Goal: Information Seeking & Learning: Learn about a topic

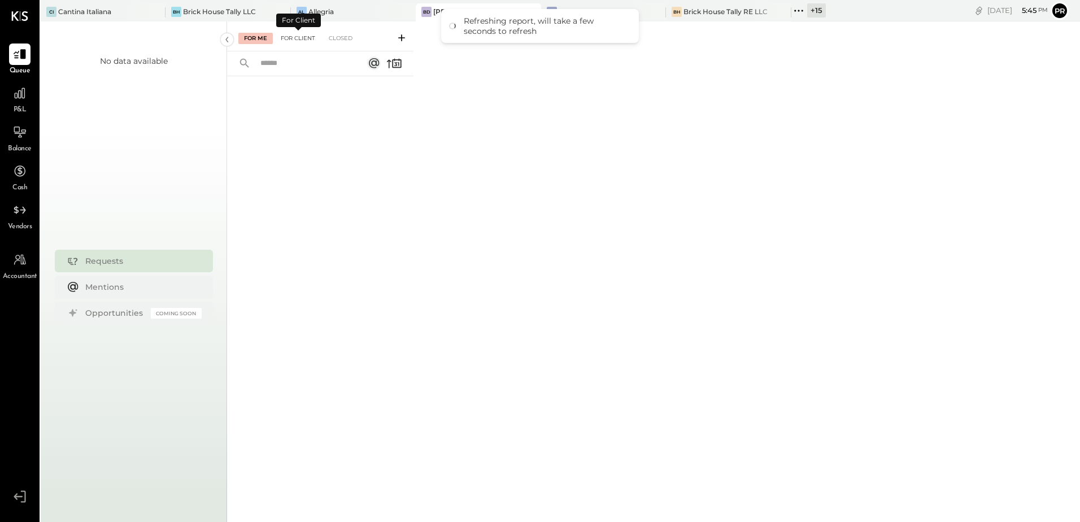
click at [314, 34] on div "For Client" at bounding box center [298, 38] width 46 height 11
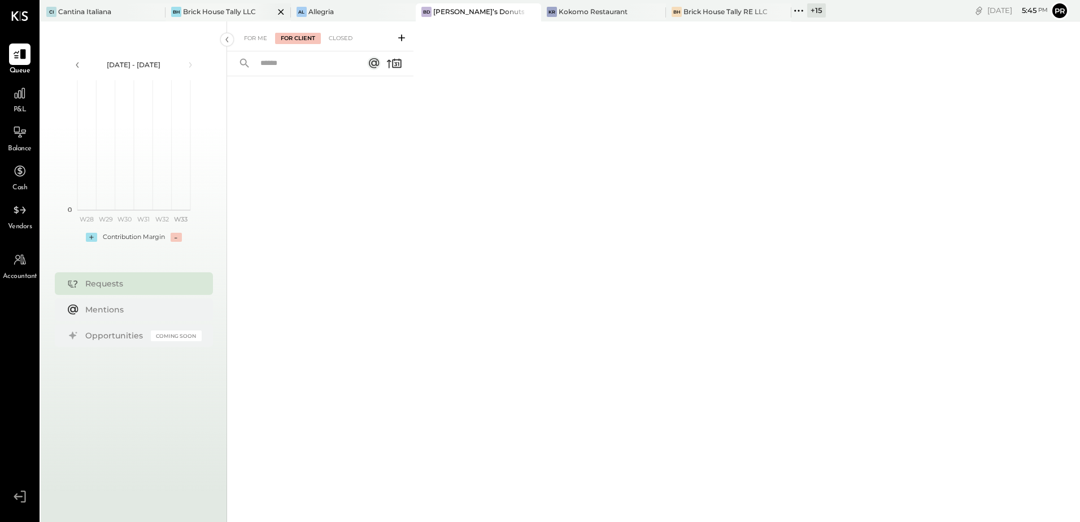
click at [205, 5] on div "BH Brick House Tally LLC" at bounding box center [228, 12] width 125 height 18
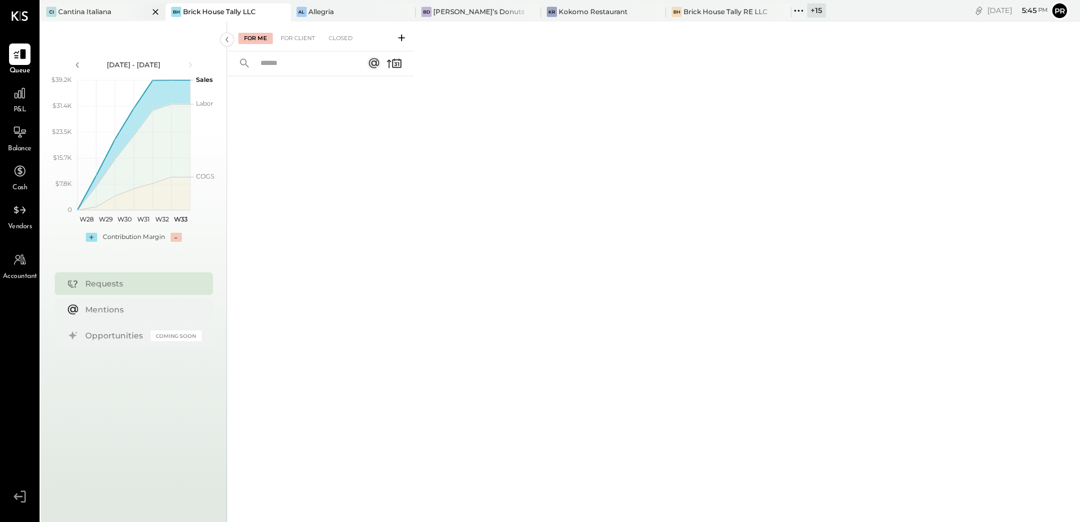
click at [114, 14] on div "CI Cantina Italiana" at bounding box center [95, 12] width 108 height 10
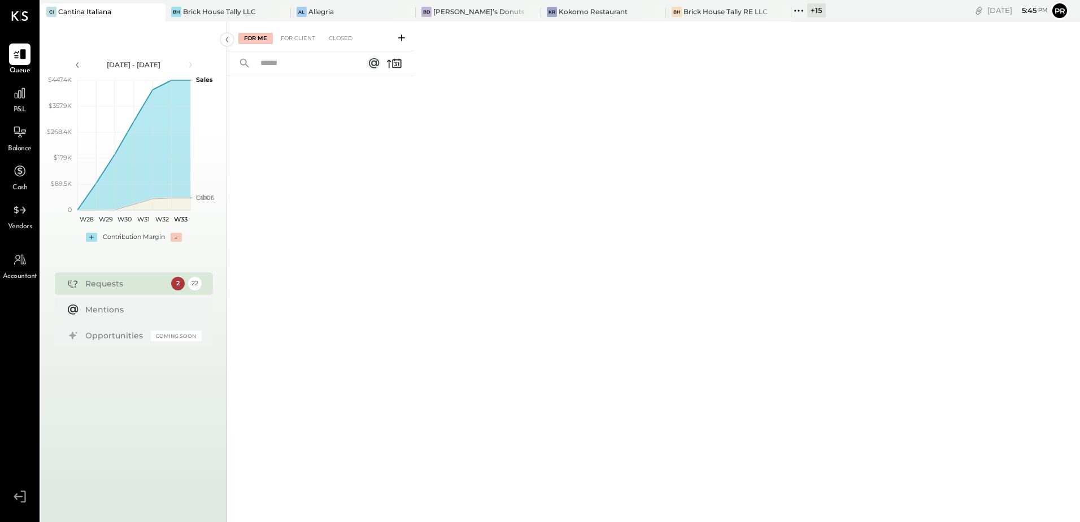
click at [305, 44] on div "For Me For Client Closed" at bounding box center [320, 36] width 186 height 30
click at [302, 38] on div "For Client" at bounding box center [298, 38] width 46 height 11
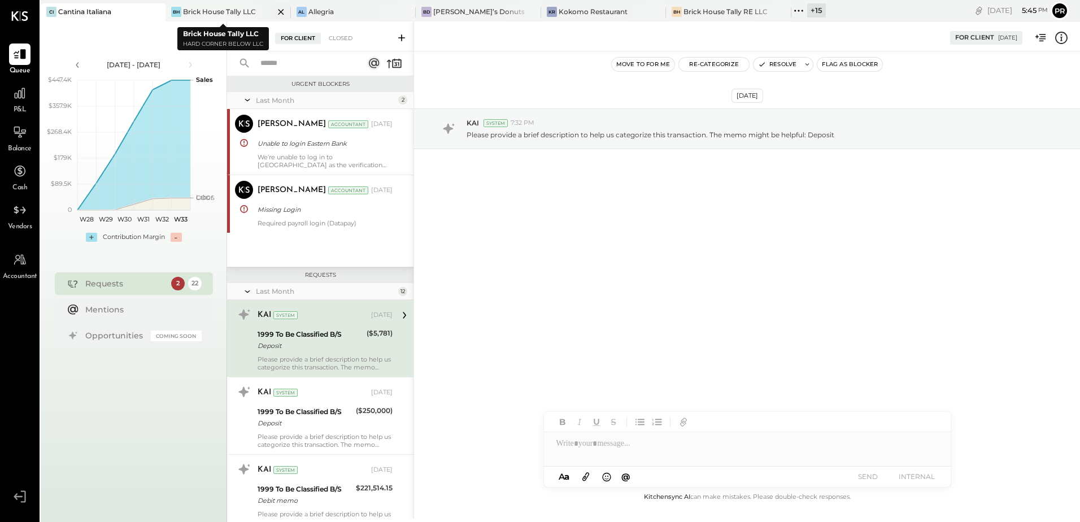
click at [276, 11] on icon at bounding box center [281, 12] width 14 height 14
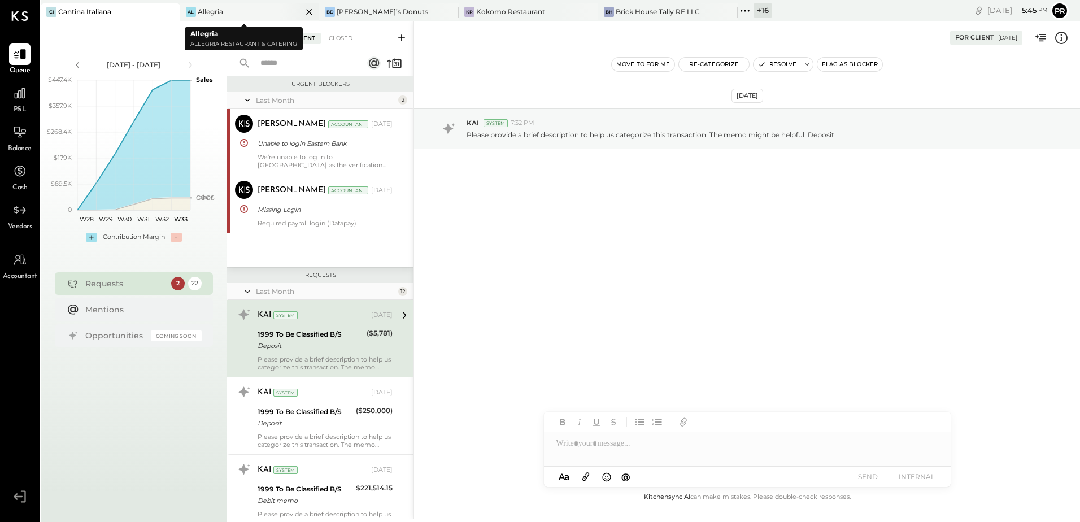
click at [302, 12] on icon at bounding box center [309, 12] width 14 height 14
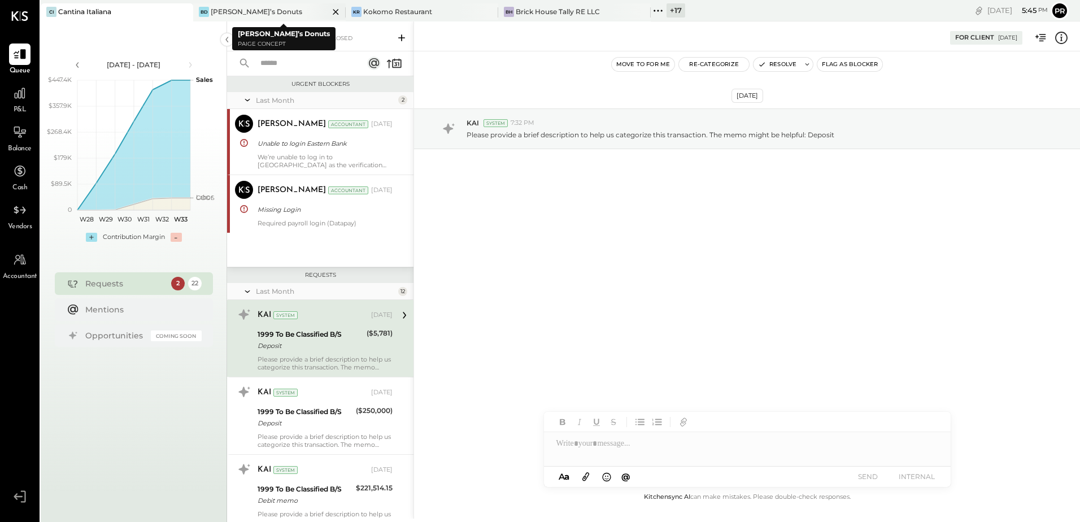
click at [186, 11] on icon at bounding box center [183, 12] width 6 height 6
click at [339, 9] on icon at bounding box center [336, 12] width 14 height 14
click at [338, 8] on icon at bounding box center [336, 12] width 14 height 14
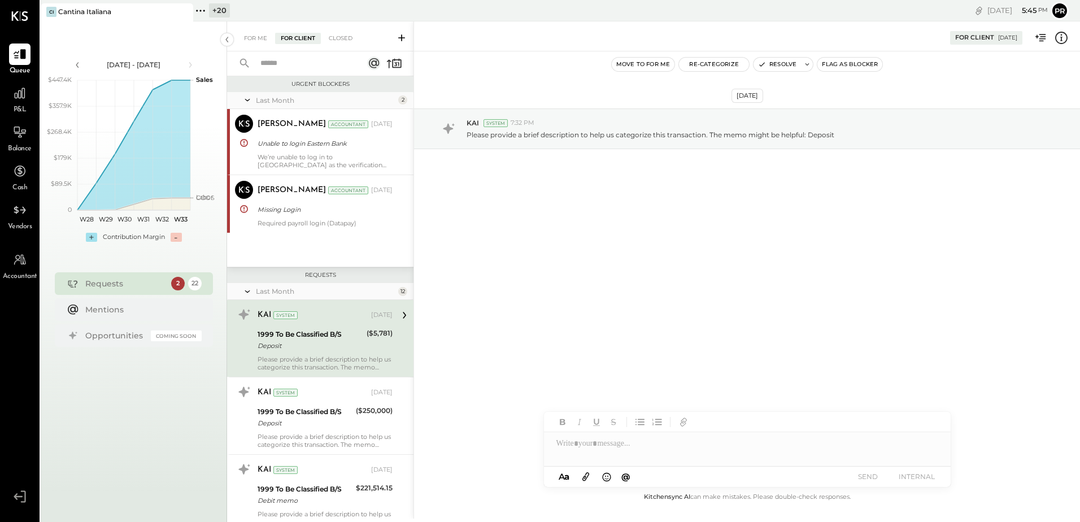
click at [202, 11] on icon at bounding box center [200, 10] width 15 height 15
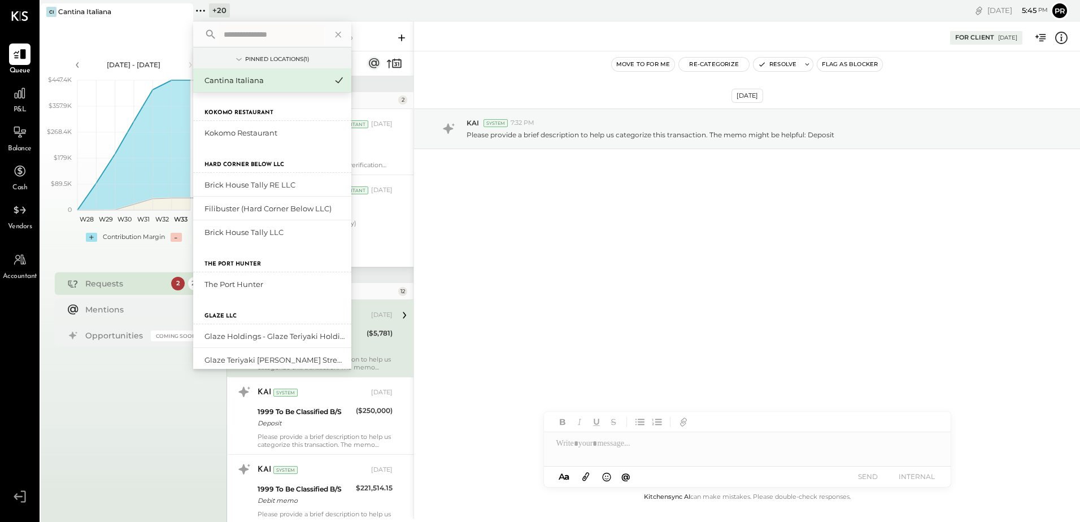
click at [259, 28] on input "text" at bounding box center [271, 34] width 105 height 20
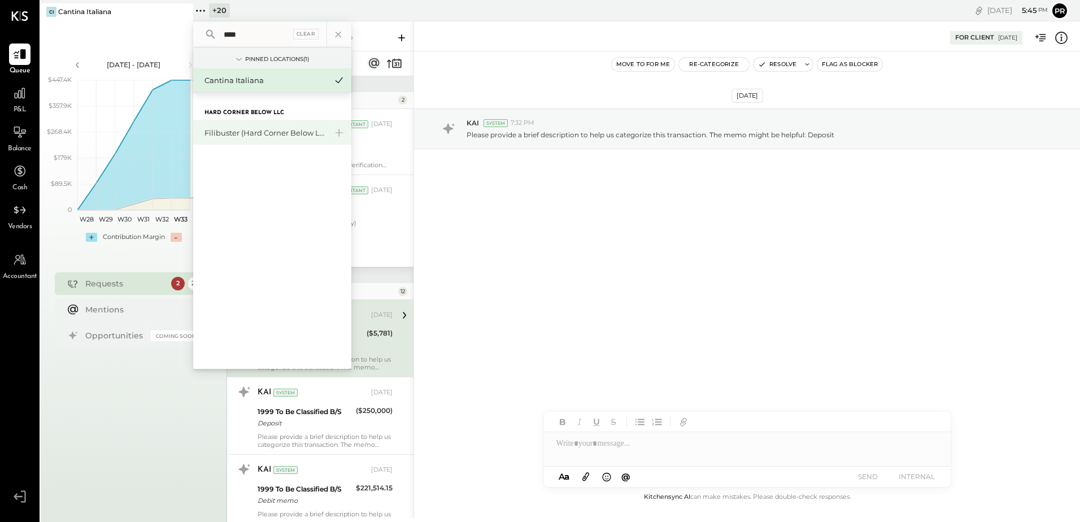
type input "****"
click at [251, 136] on div "Filibuster (Hard Corner Below LLC)" at bounding box center [266, 133] width 122 height 11
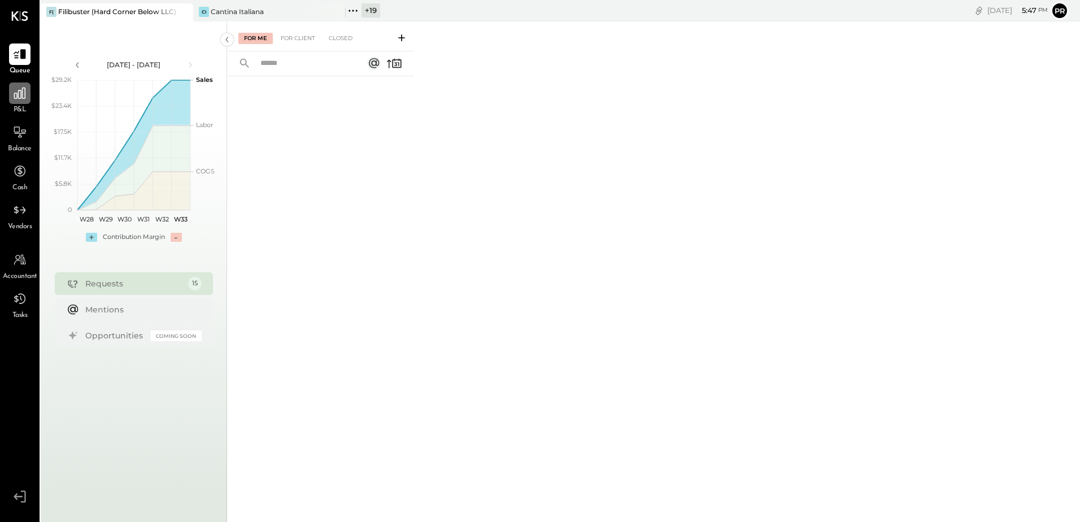
click at [28, 96] on div at bounding box center [19, 92] width 21 height 21
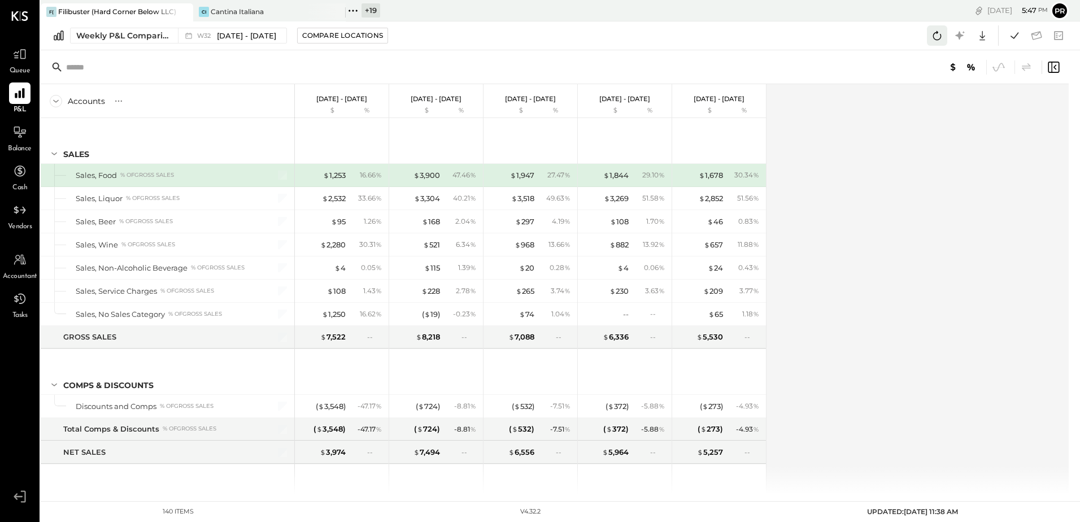
click at [941, 34] on icon at bounding box center [937, 35] width 8 height 9
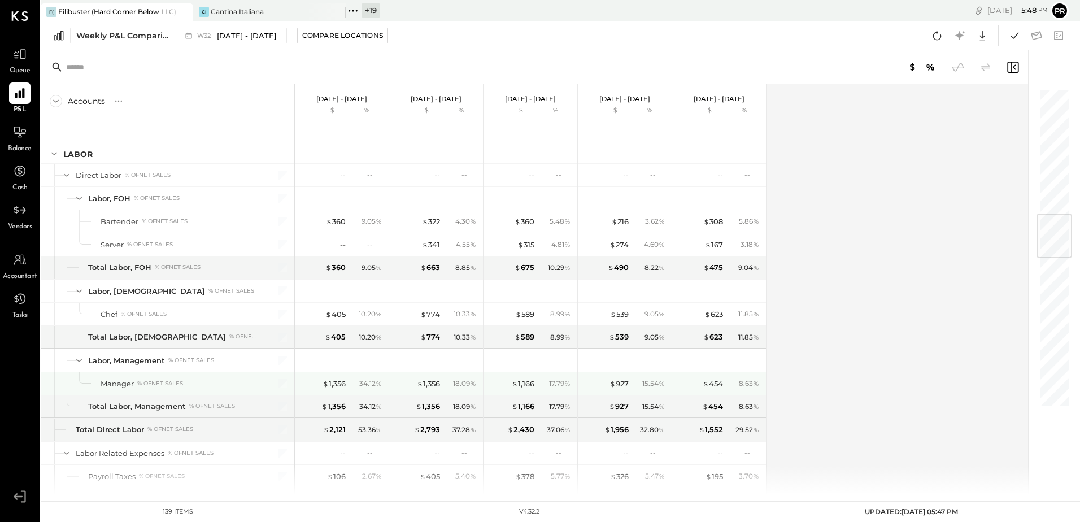
scroll to position [1073, 0]
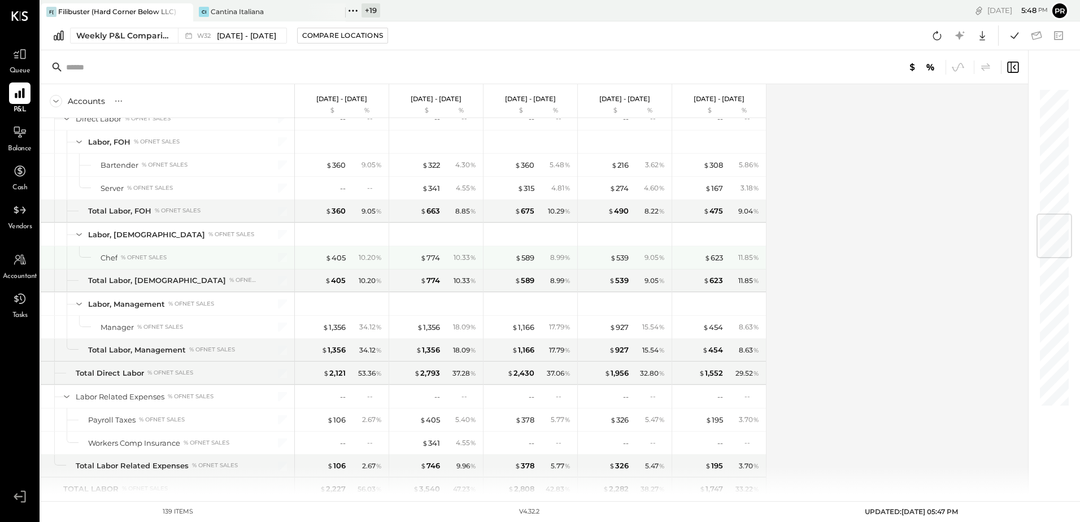
click at [358, 254] on div "10.20 %" at bounding box center [367, 258] width 37 height 10
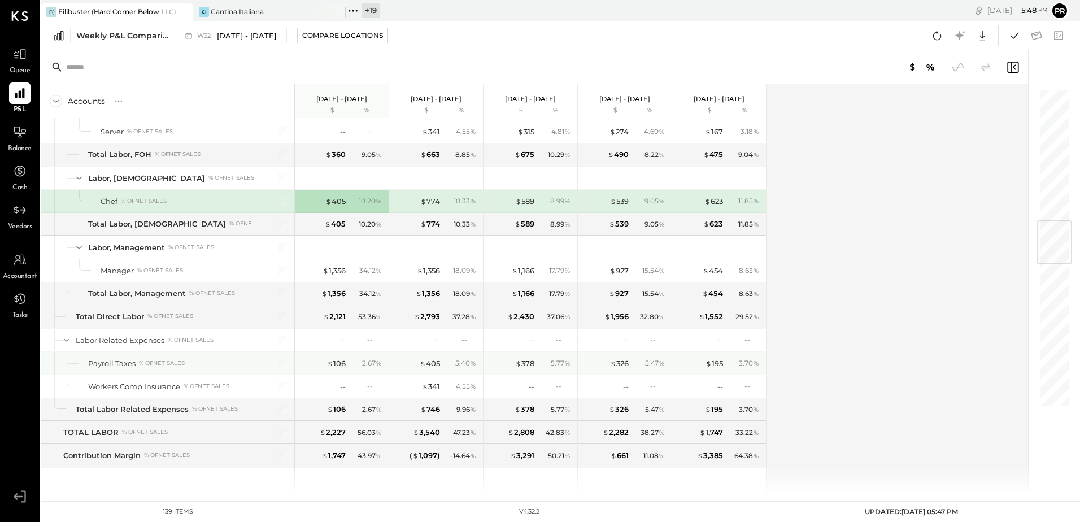
scroll to position [1186, 0]
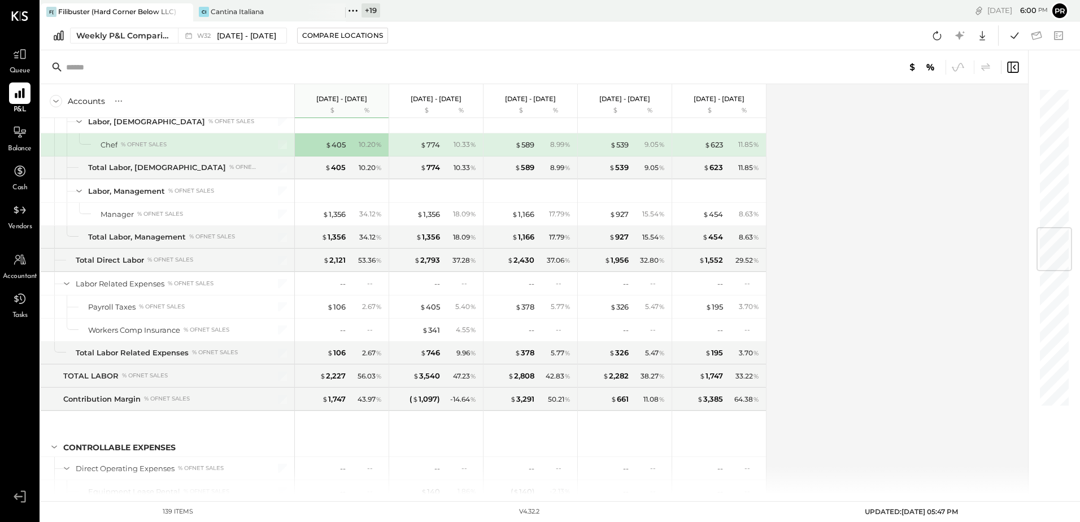
click at [347, 7] on icon at bounding box center [353, 10] width 15 height 15
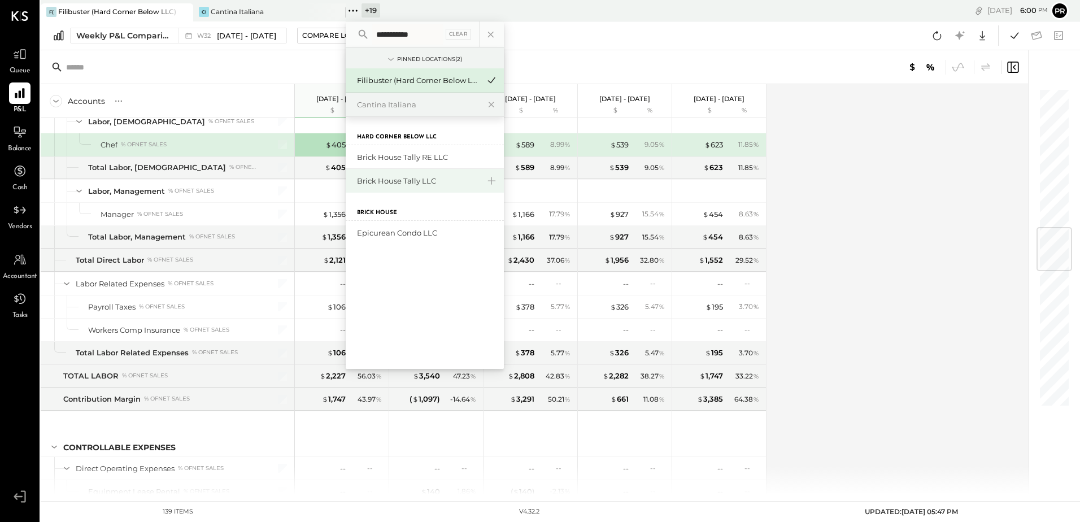
type input "**********"
click at [410, 178] on div "Brick House Tally LLC" at bounding box center [418, 181] width 122 height 11
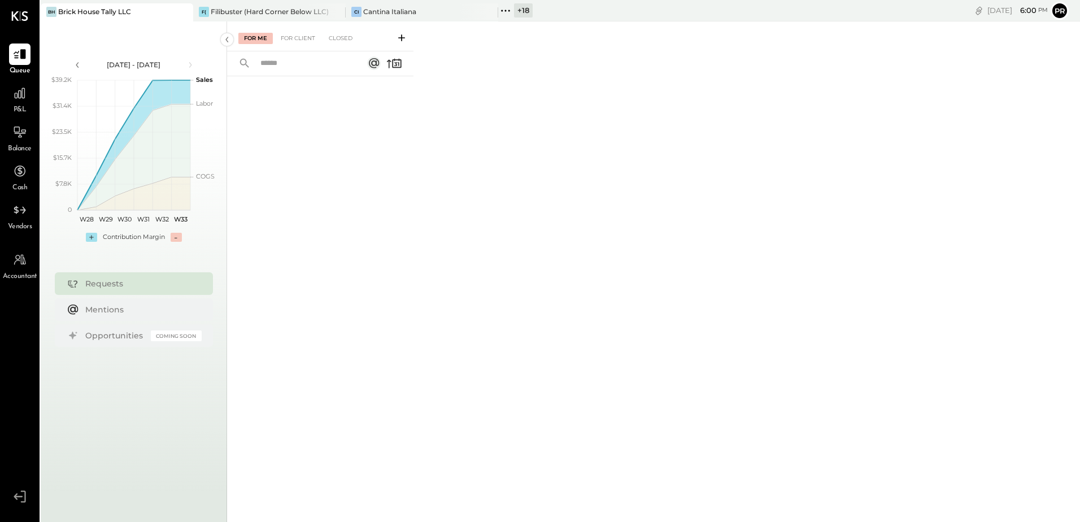
click at [298, 31] on div "For Me For Client Closed" at bounding box center [320, 36] width 186 height 30
click at [22, 101] on div at bounding box center [19, 92] width 21 height 21
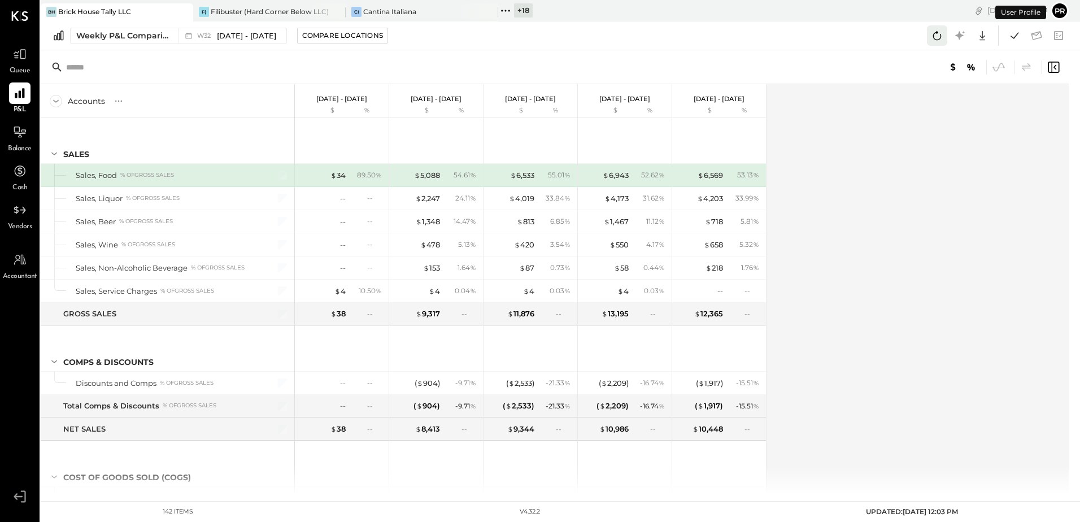
click at [938, 34] on icon at bounding box center [937, 35] width 15 height 15
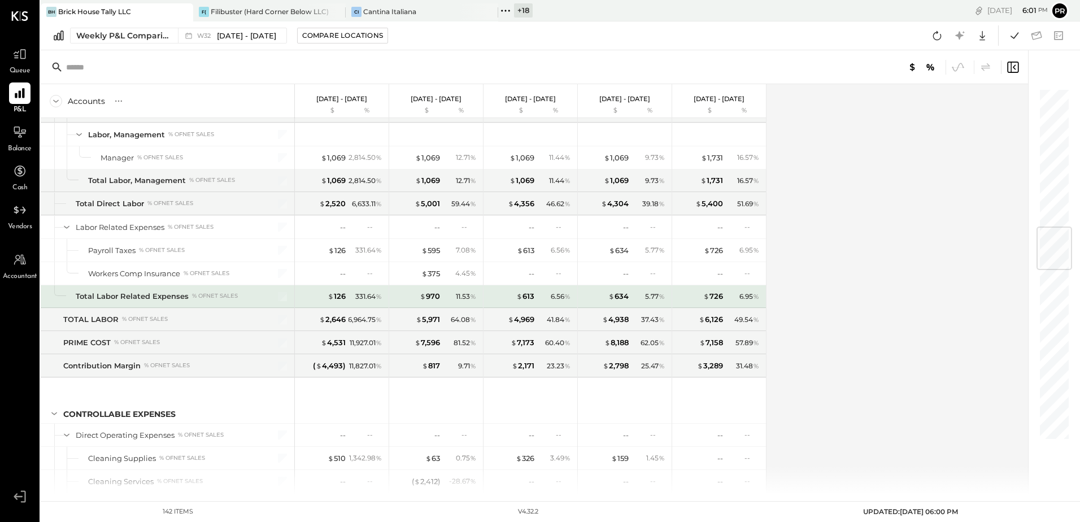
scroll to position [1299, 0]
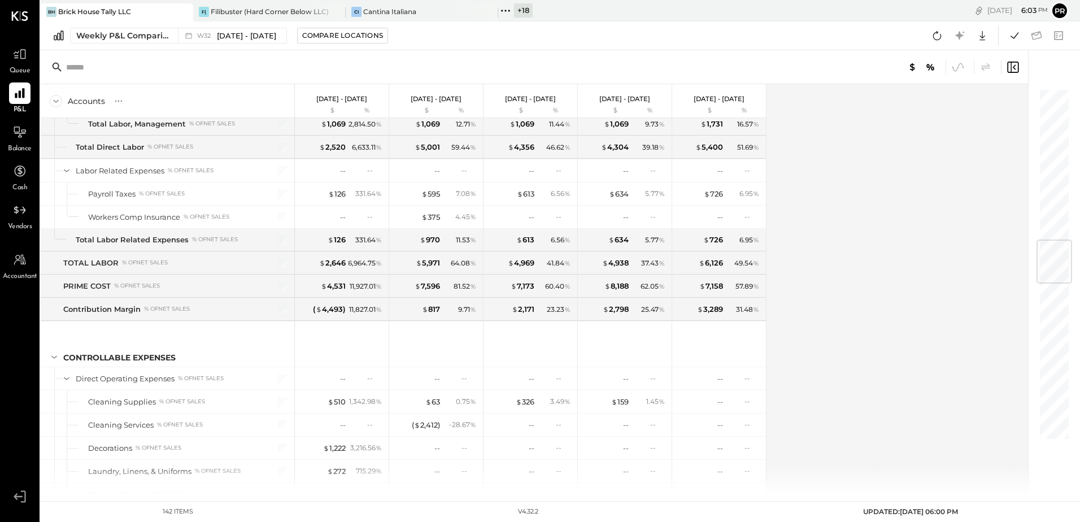
click at [502, 11] on icon at bounding box center [502, 11] width 2 height 2
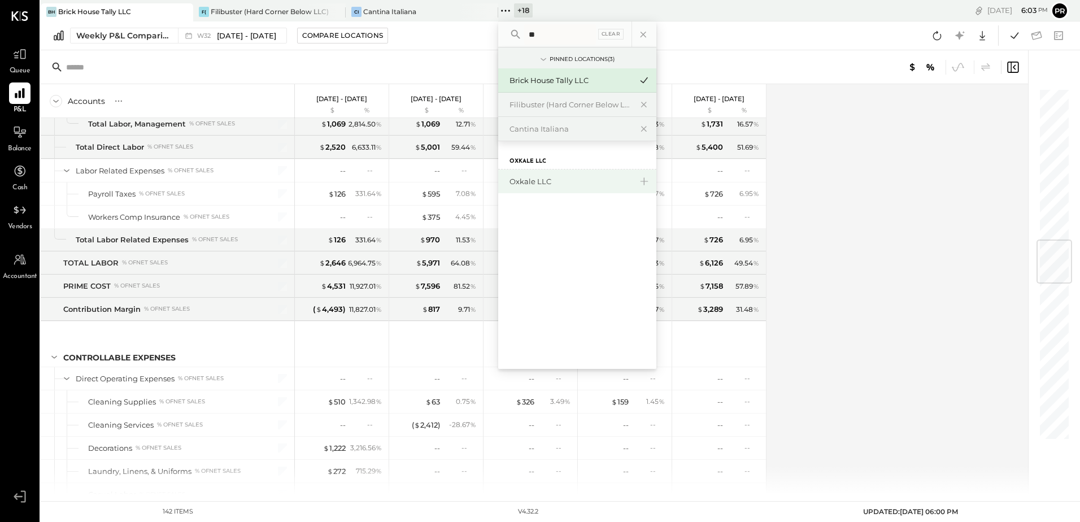
type input "**"
click at [532, 180] on div "Oxkale LLC" at bounding box center [571, 181] width 122 height 11
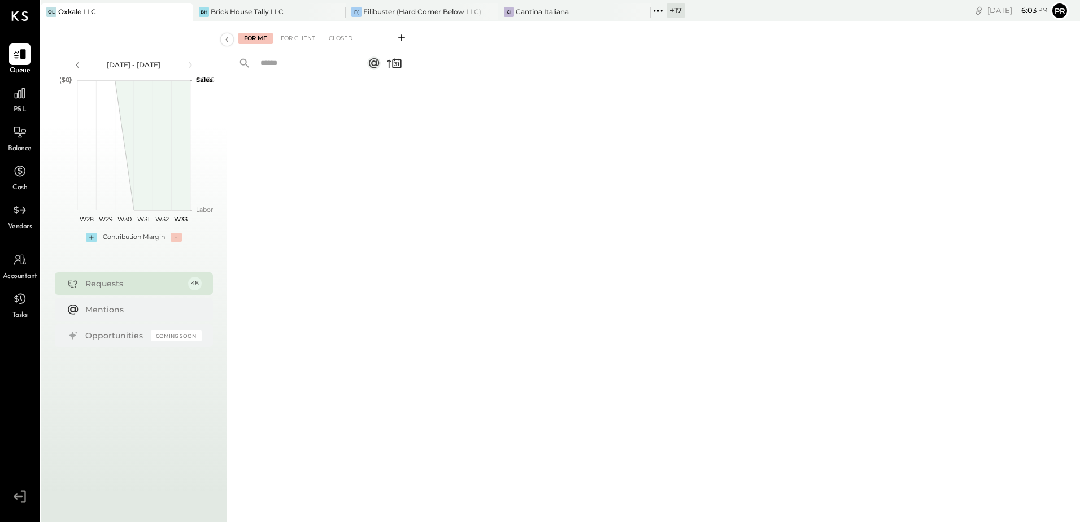
click at [24, 107] on span "P&L" at bounding box center [20, 110] width 13 height 10
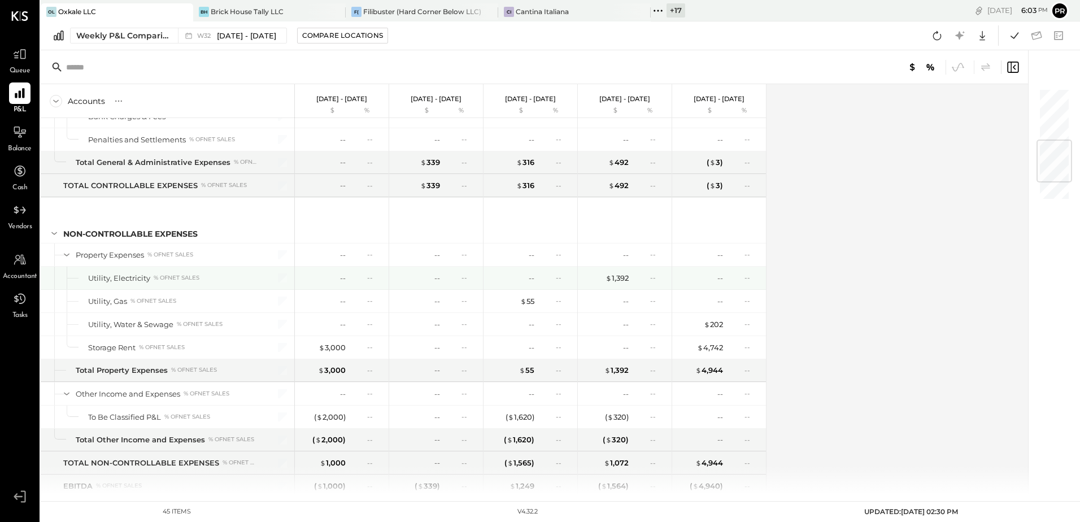
scroll to position [599, 0]
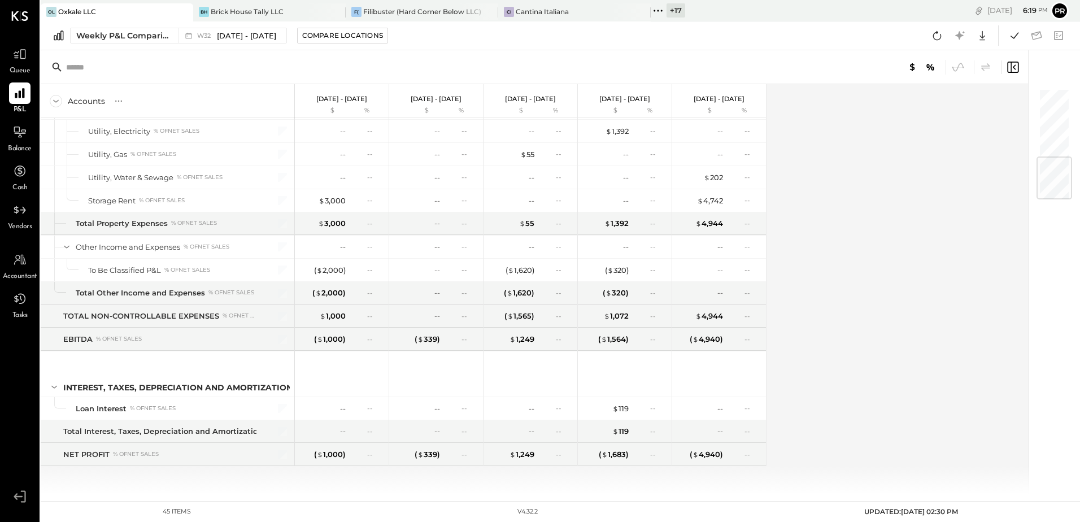
click at [660, 12] on icon at bounding box center [658, 10] width 15 height 15
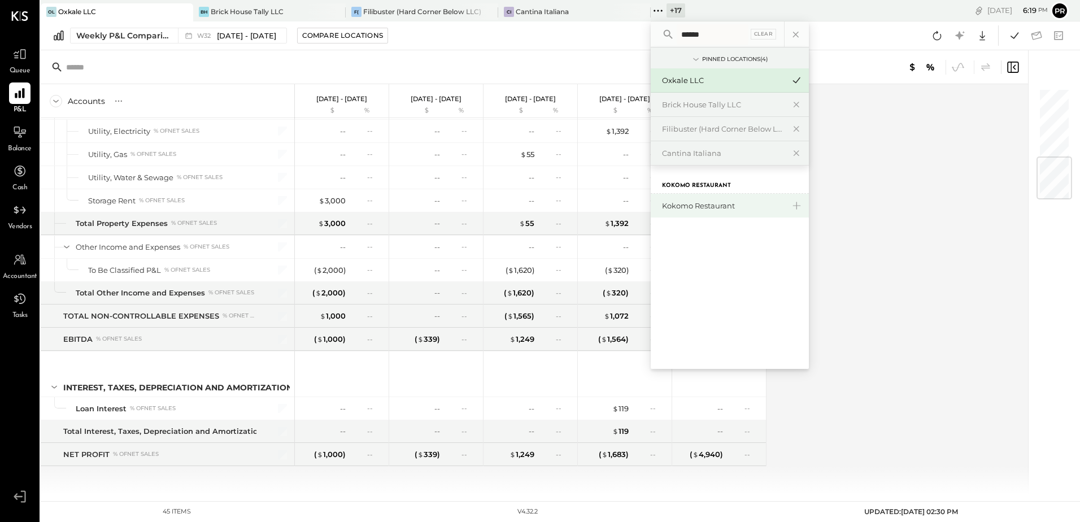
type input "******"
click at [679, 208] on div "Kokomo Restaurant" at bounding box center [723, 206] width 122 height 11
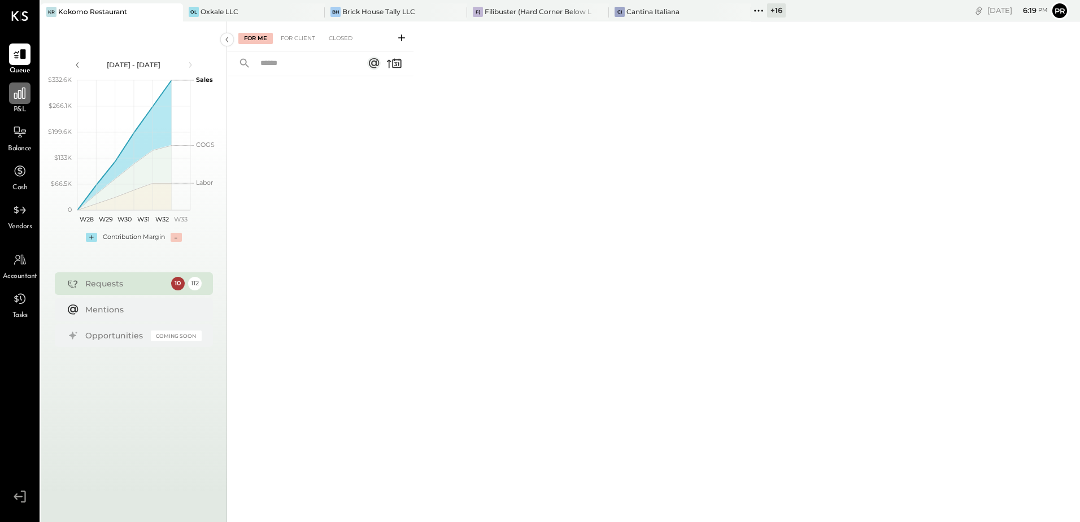
click at [25, 101] on div at bounding box center [19, 92] width 21 height 21
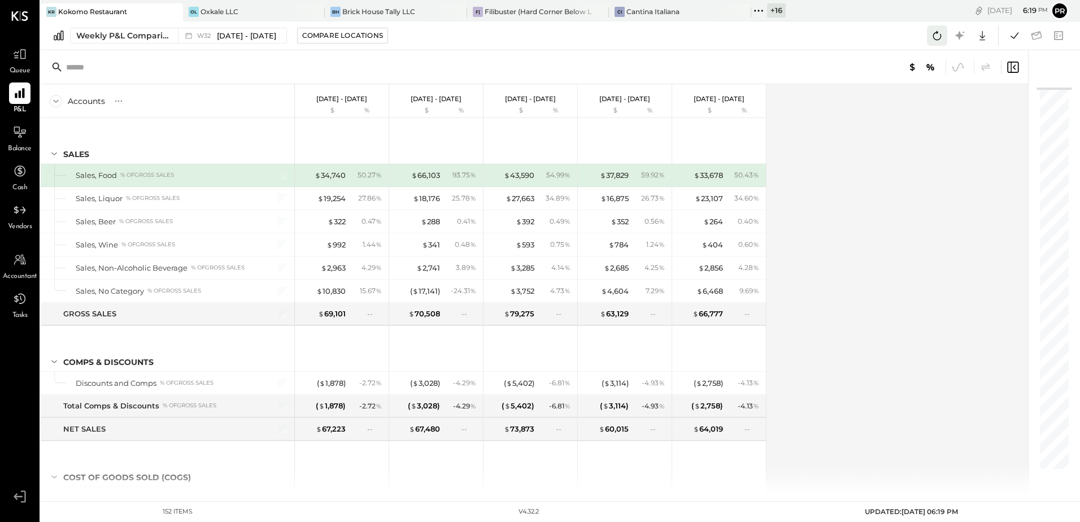
click at [933, 33] on icon at bounding box center [937, 35] width 15 height 15
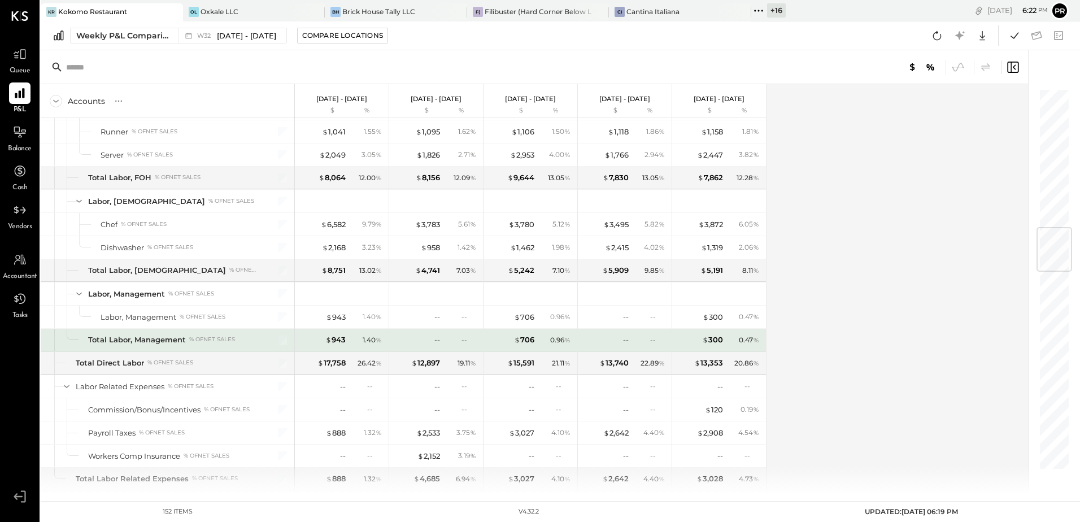
scroll to position [1186, 0]
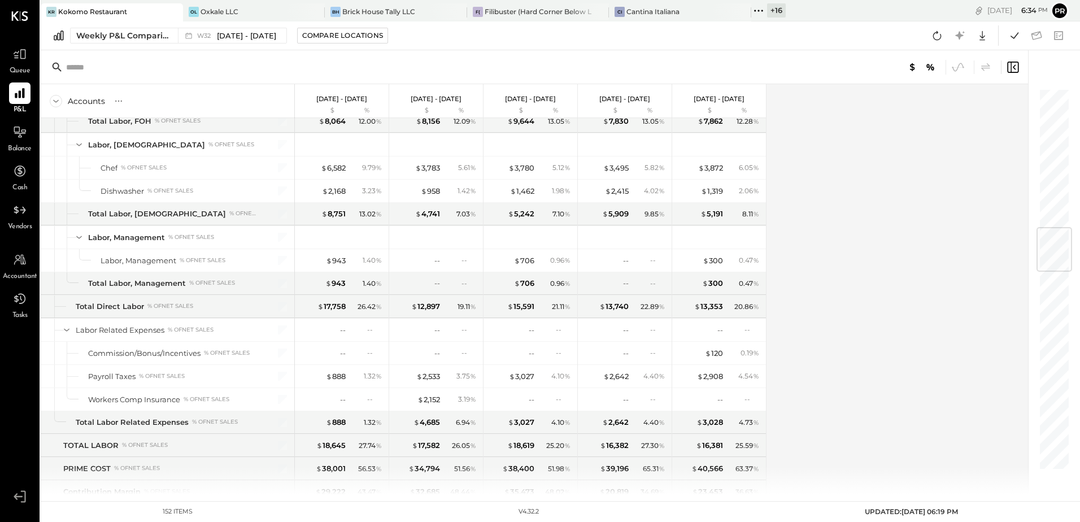
click at [864, 308] on div "Accounts S % GL Aug 4 - 10, 2025 $ % Jul 28 - Aug 3, 2025 $ % Jul 21 - 27, 2025…" at bounding box center [535, 289] width 989 height 410
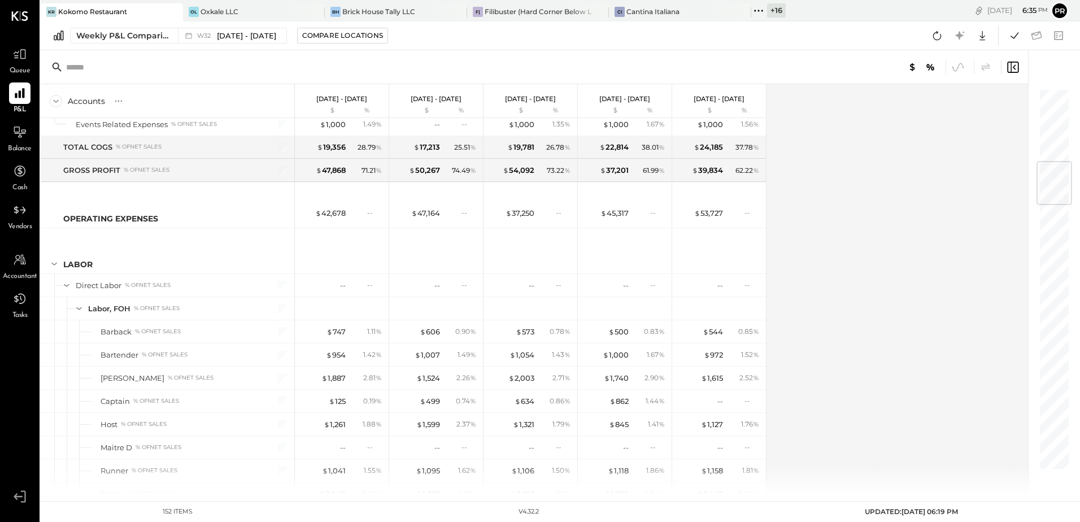
scroll to position [621, 0]
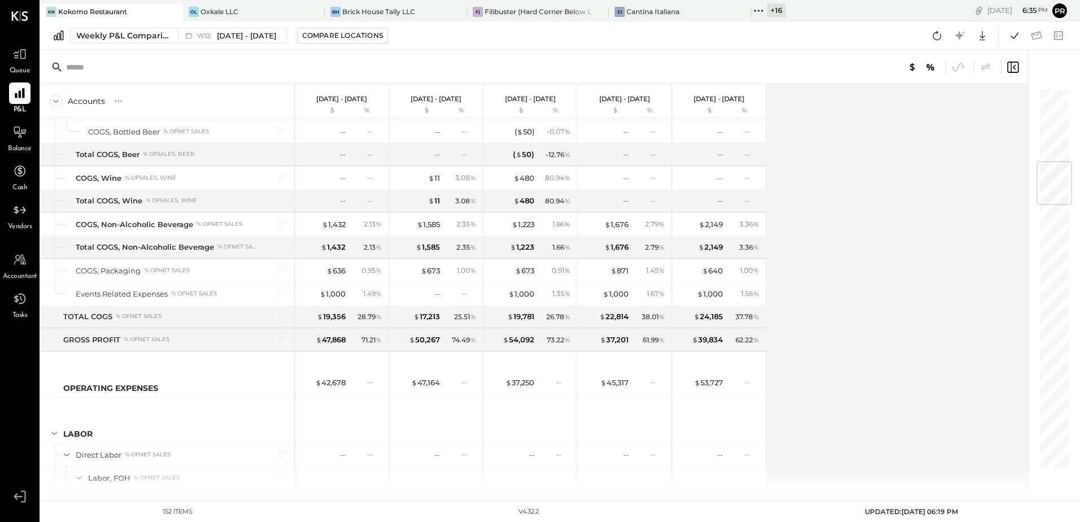
click at [753, 9] on icon at bounding box center [758, 10] width 15 height 15
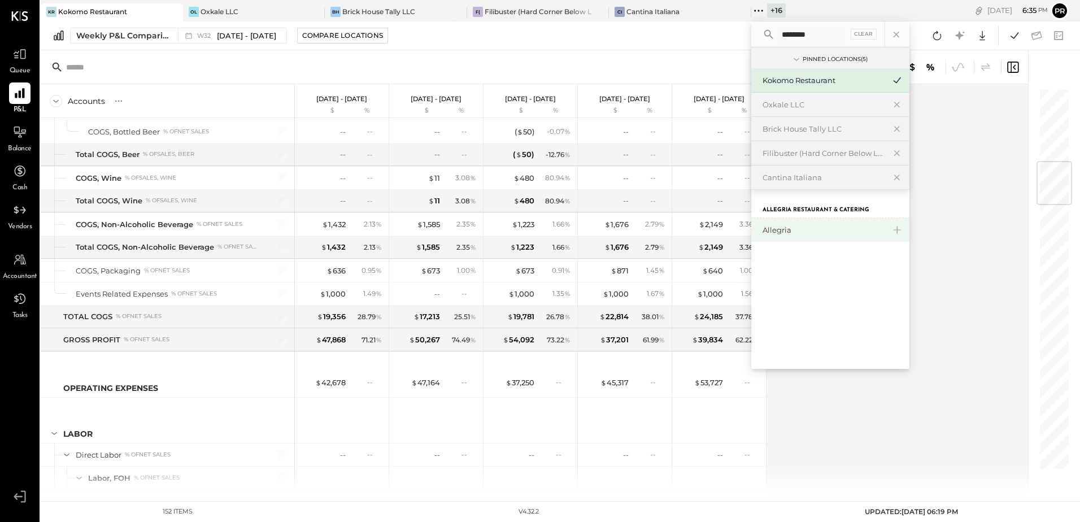
type input "********"
click at [783, 232] on div "Allegria" at bounding box center [824, 230] width 122 height 11
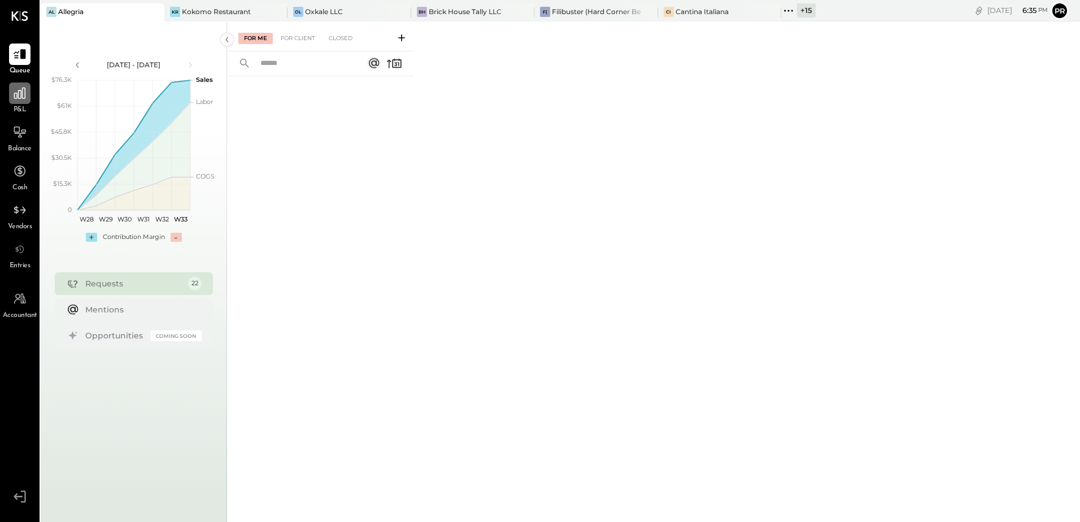
click at [24, 102] on div at bounding box center [19, 92] width 21 height 21
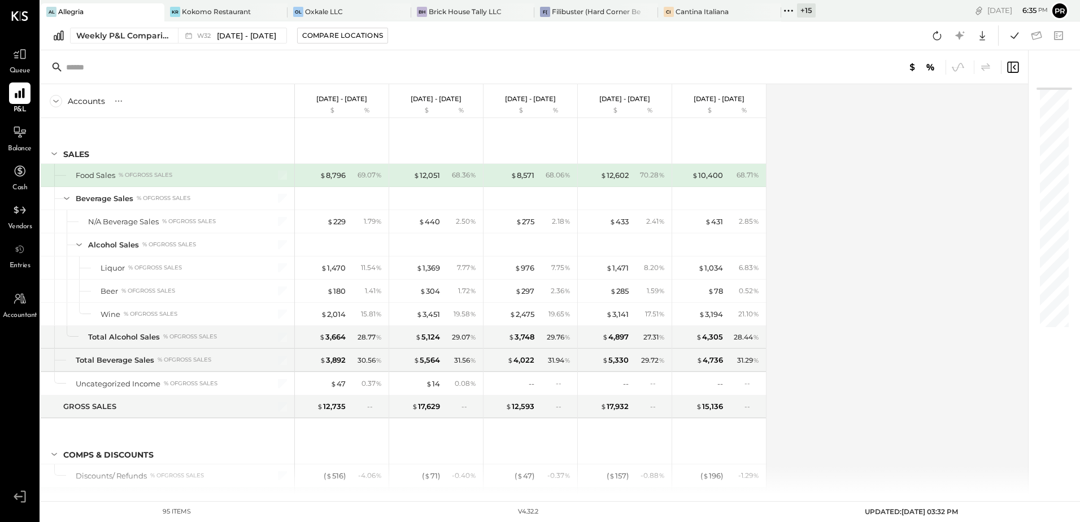
drag, startPoint x: 935, startPoint y: 37, endPoint x: 913, endPoint y: 40, distance: 22.2
click at [935, 37] on icon at bounding box center [937, 35] width 15 height 15
click at [940, 36] on icon at bounding box center [937, 35] width 15 height 15
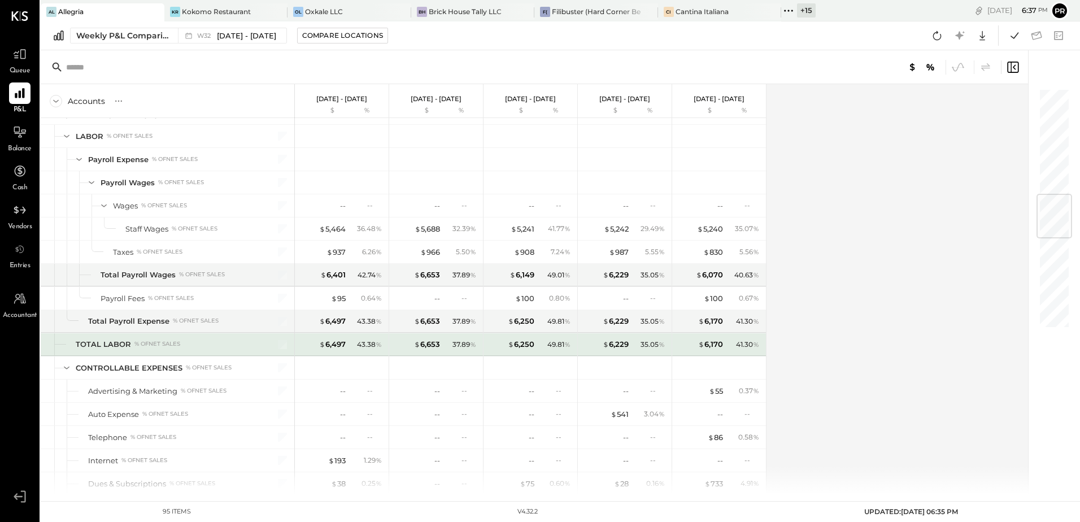
scroll to position [904, 0]
